Goal: Check status: Check status

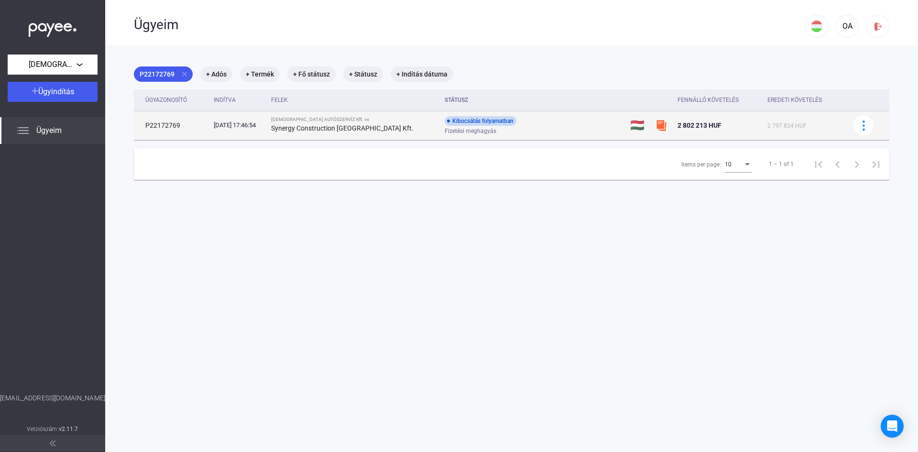
click at [455, 121] on div "Kibocsátás folyamatban" at bounding box center [481, 121] width 72 height 10
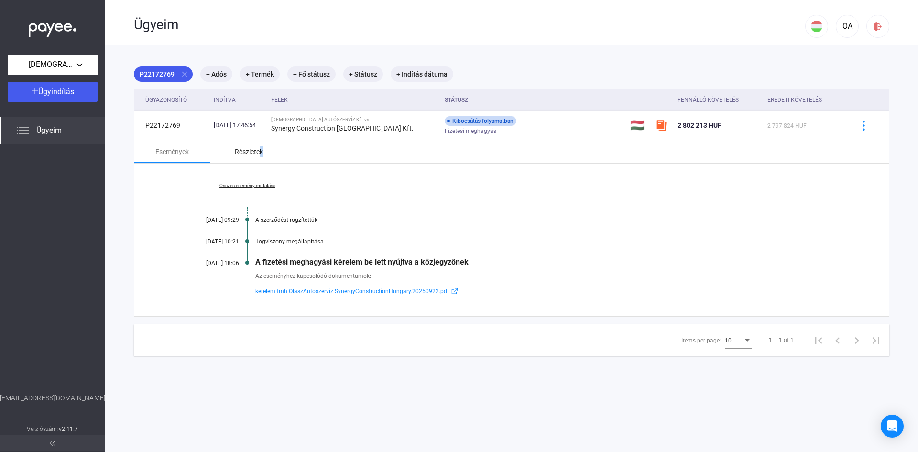
click at [262, 151] on div "Részletek" at bounding box center [249, 151] width 28 height 11
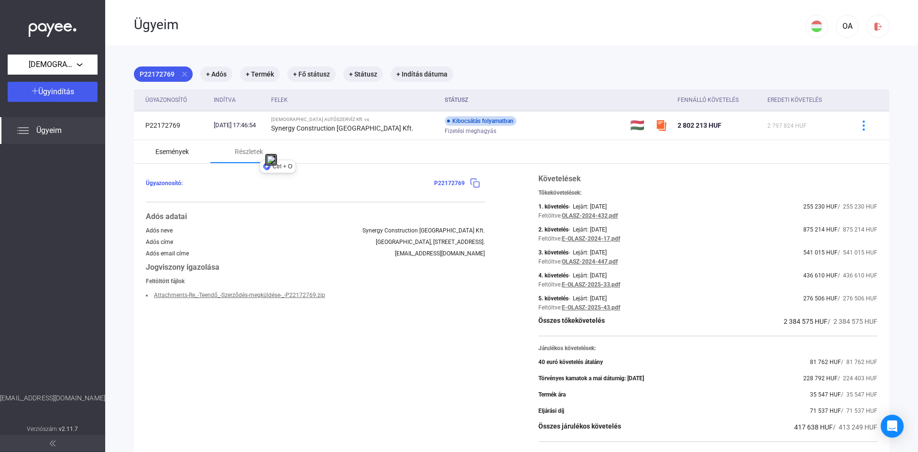
click at [174, 154] on div "Események" at bounding box center [171, 151] width 33 height 11
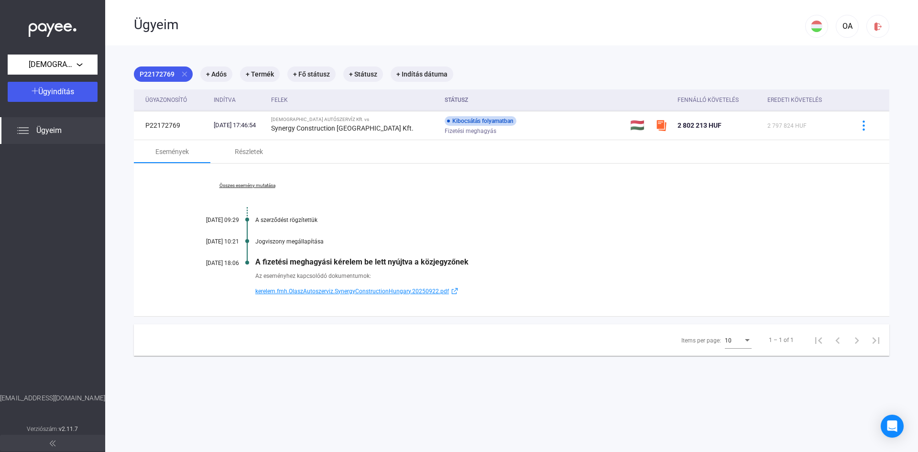
click at [358, 292] on span "kerelem.fmh.OlaszAutoszerviz.SynergyConstructionHungary.20250922.pdf" at bounding box center [352, 290] width 194 height 11
click at [46, 129] on span "Ügyeim" at bounding box center [48, 130] width 25 height 11
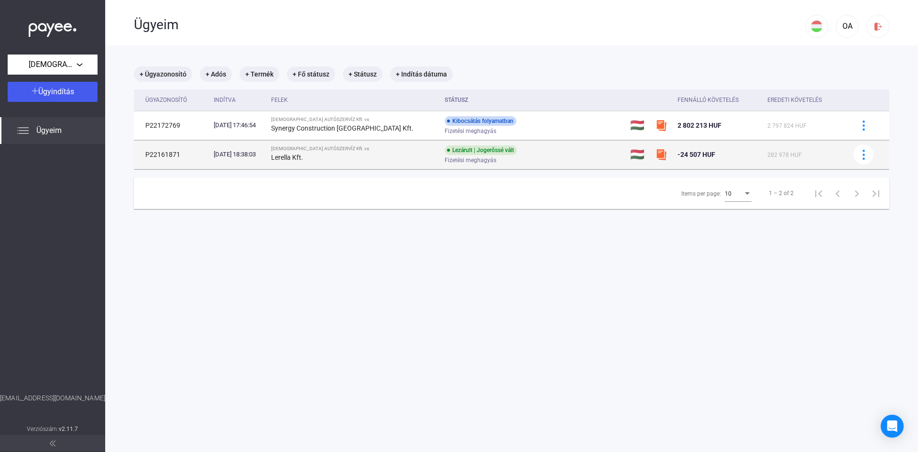
click at [303, 154] on strong "Lerella Kft." at bounding box center [287, 157] width 32 height 8
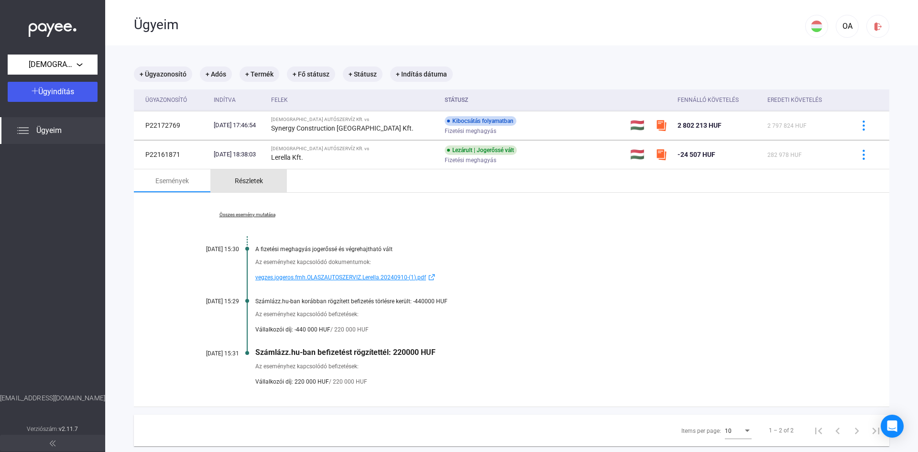
click at [252, 181] on div "Részletek" at bounding box center [249, 180] width 28 height 11
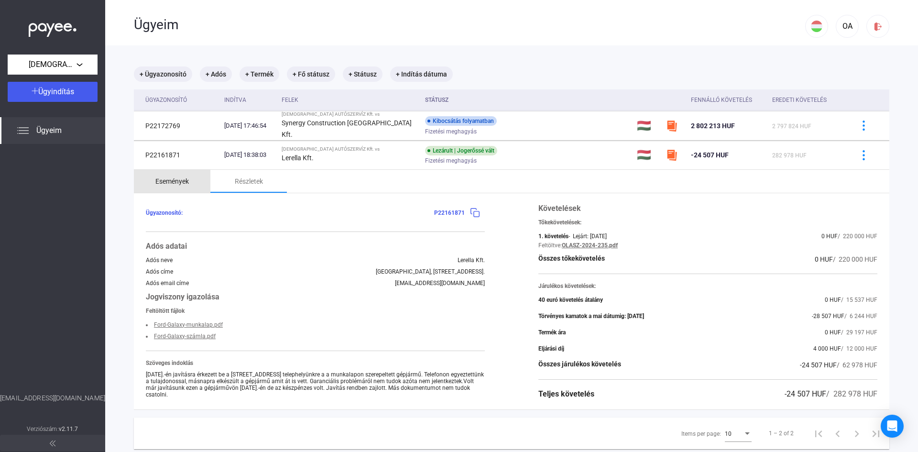
click at [180, 181] on div "Események" at bounding box center [171, 180] width 33 height 11
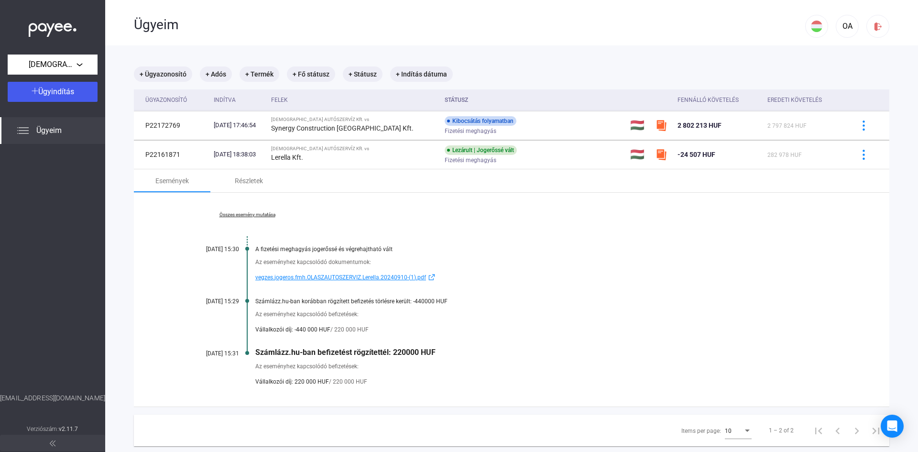
click at [358, 277] on span "vegzes.jogeros.fmh.OLASZAUTOSZERVIZ.Lerella.20240910-(1).pdf" at bounding box center [340, 277] width 171 height 11
click at [268, 212] on link "Összes esemény mutatása" at bounding box center [247, 215] width 131 height 6
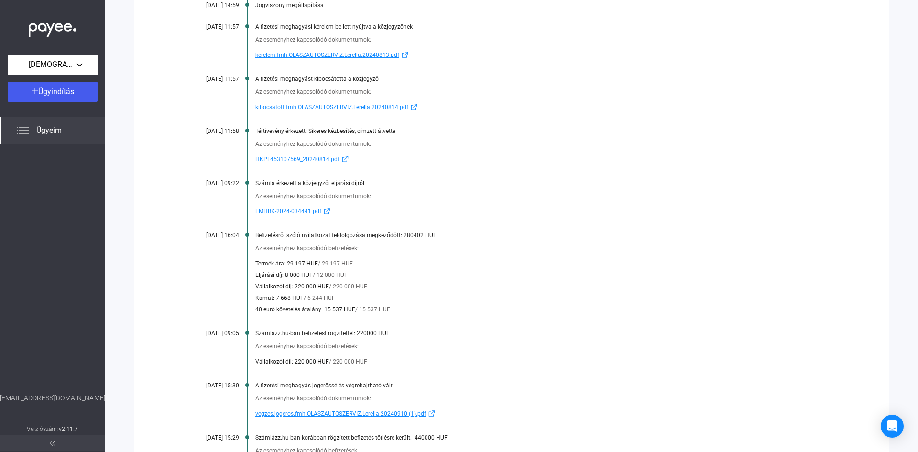
scroll to position [335, 0]
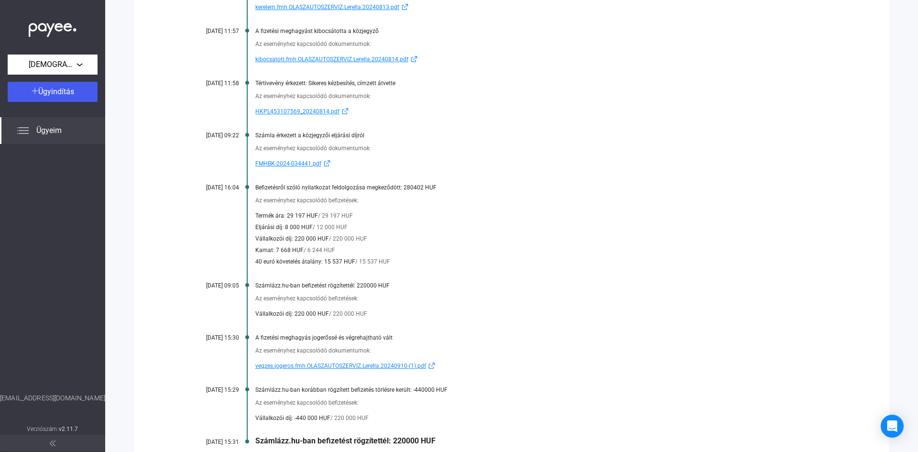
click at [337, 365] on span "vegzes.jogeros.fmh.OLASZAUTOSZERVIZ.Lerella.20240910-(1).pdf" at bounding box center [340, 365] width 171 height 11
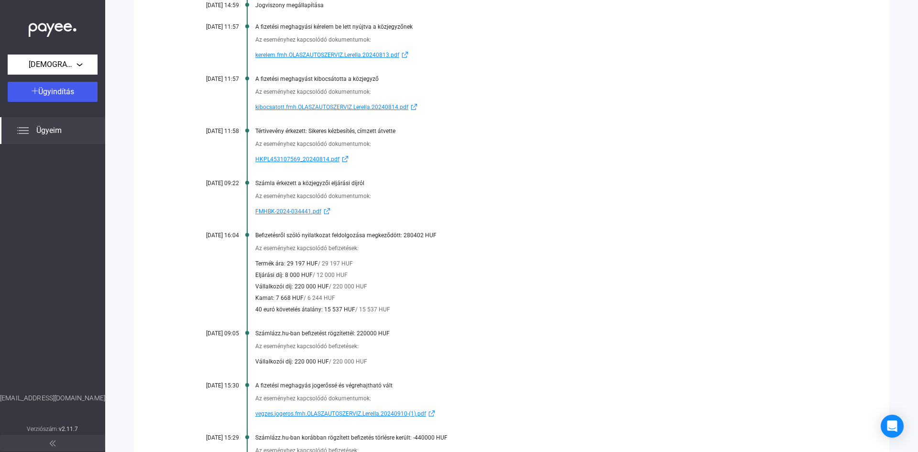
click at [359, 107] on span "kibocsatott.fmh.OLASZAUTOSZERVIZ.Lerella.20240814.pdf" at bounding box center [331, 106] width 153 height 11
